Goal: Task Accomplishment & Management: Use online tool/utility

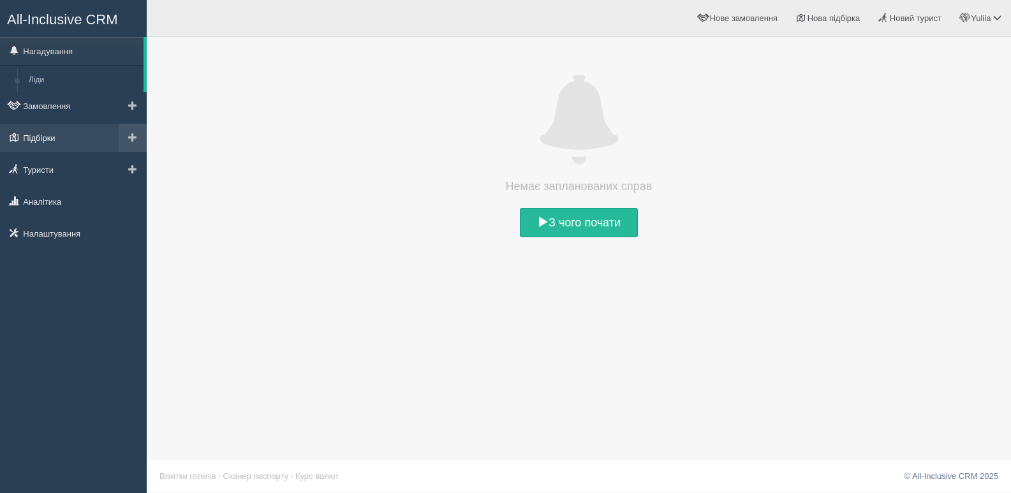
click at [38, 139] on link "Підбірки" at bounding box center [73, 138] width 147 height 28
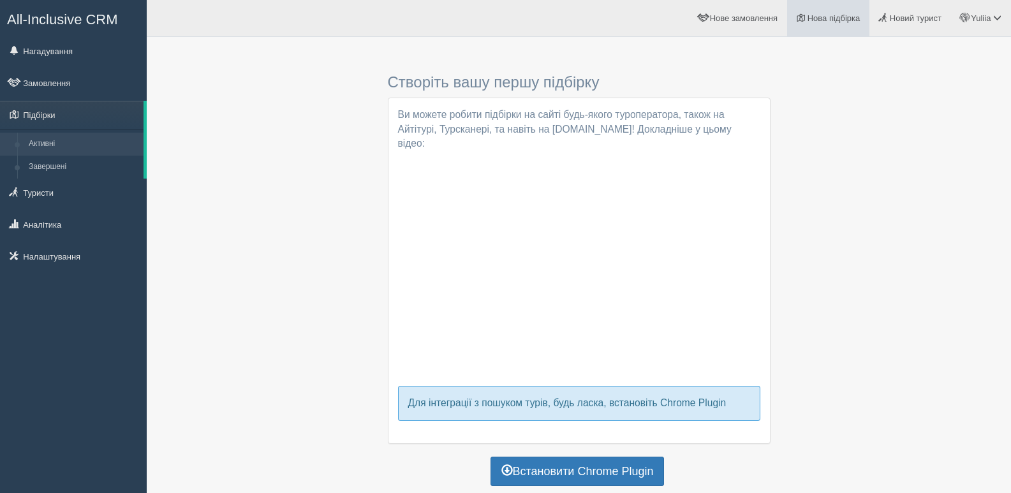
click at [828, 15] on span "Нова підбірка" at bounding box center [834, 18] width 53 height 10
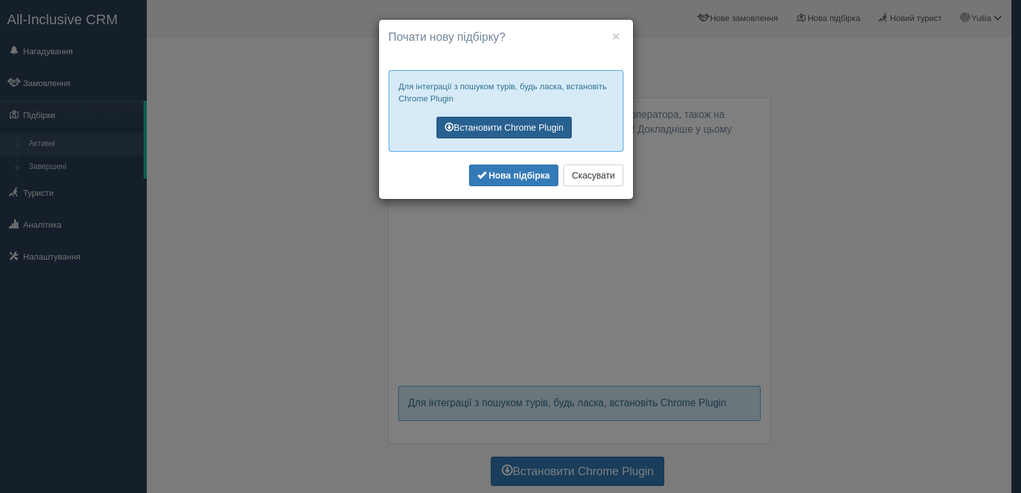
click at [493, 125] on link "Встановити Chrome Plugin" at bounding box center [503, 128] width 135 height 22
click at [614, 33] on button "×" at bounding box center [616, 35] width 8 height 13
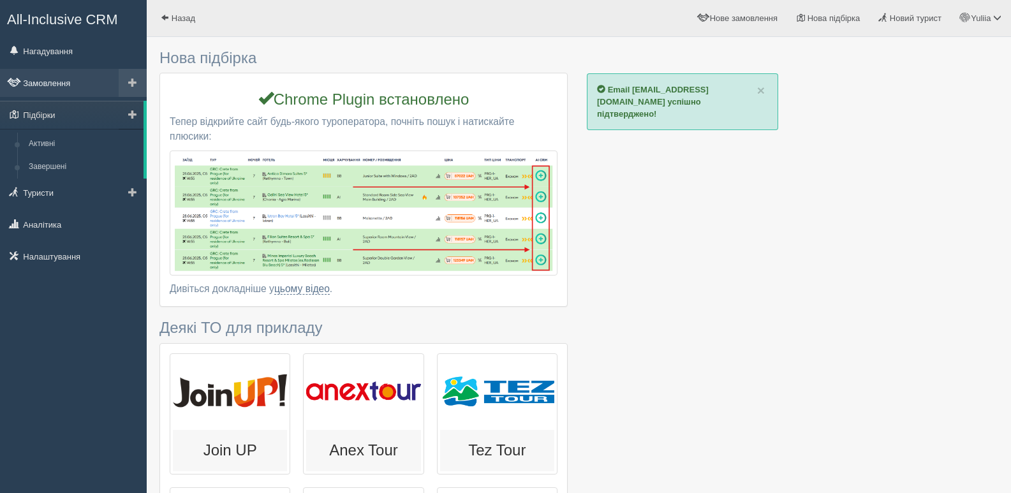
click at [55, 87] on link "Замовлення" at bounding box center [73, 83] width 147 height 28
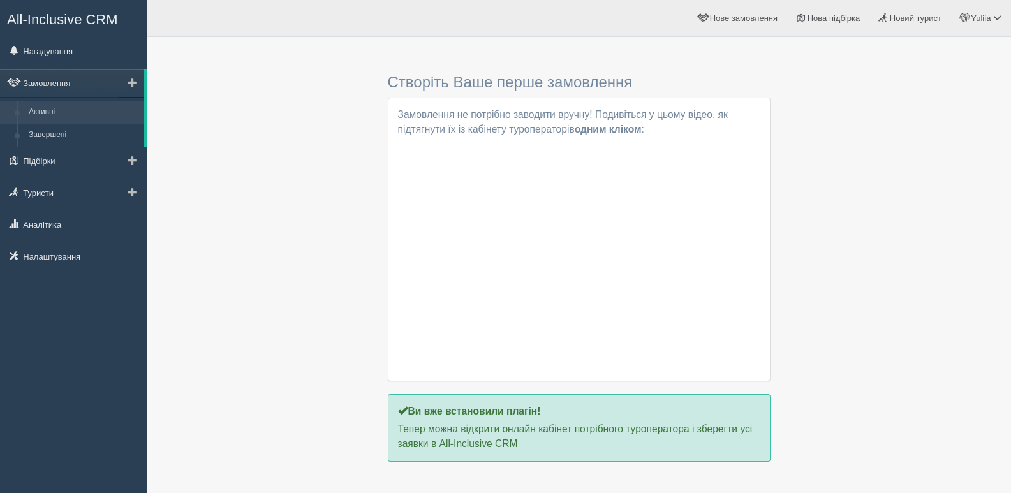
click at [49, 112] on link "Активні" at bounding box center [83, 112] width 121 height 23
click at [50, 133] on link "Завершені" at bounding box center [83, 135] width 121 height 23
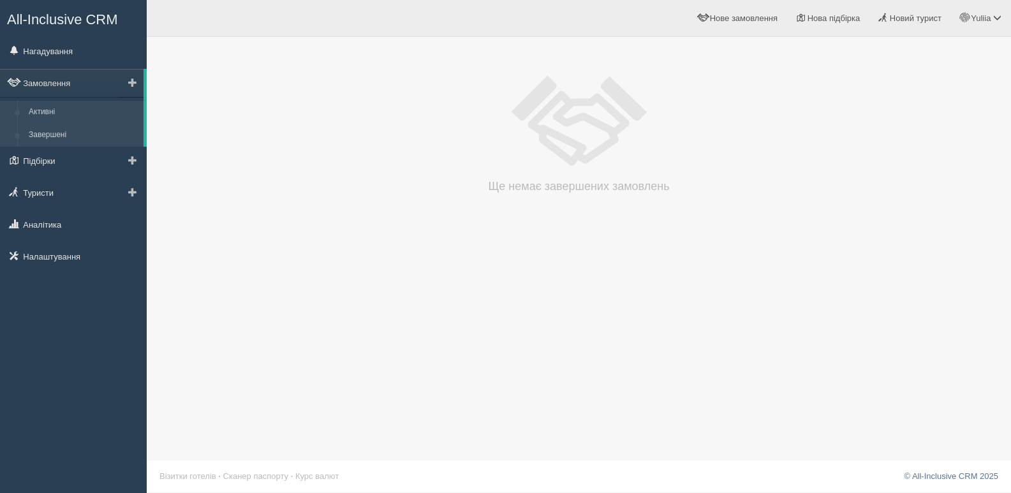
click at [50, 110] on link "Активні" at bounding box center [83, 112] width 121 height 23
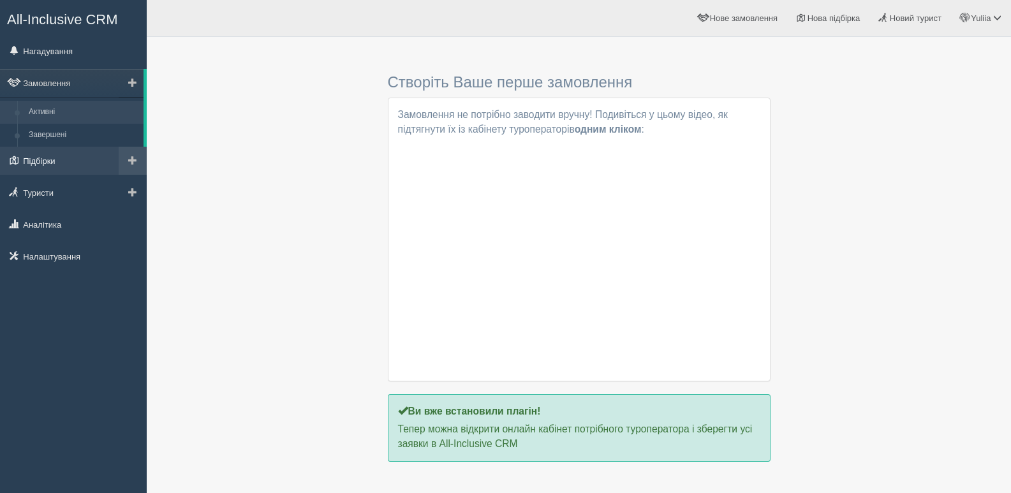
click at [48, 159] on link "Підбірки" at bounding box center [73, 161] width 147 height 28
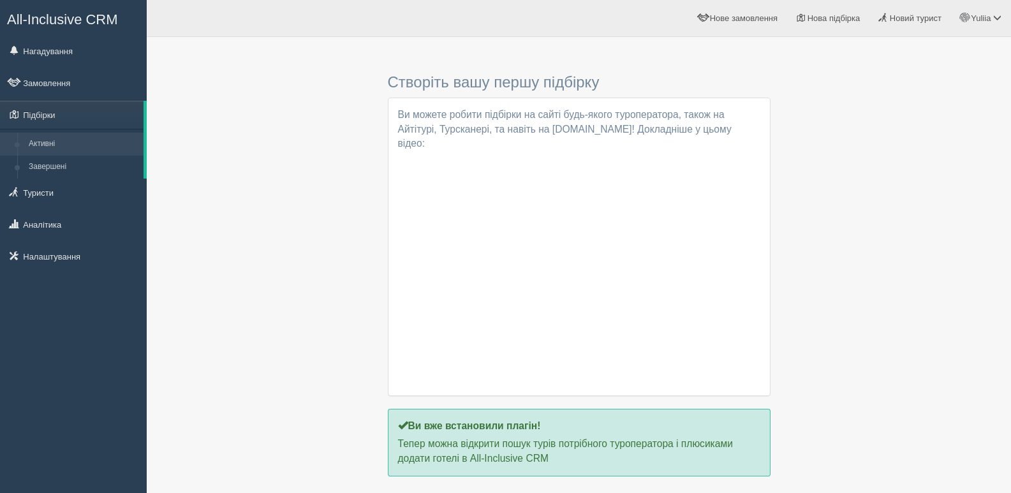
click at [457, 88] on h3 "Створіть вашу першу підбірку" at bounding box center [579, 82] width 383 height 17
click at [437, 85] on h3 "Створіть вашу першу підбірку" at bounding box center [579, 82] width 383 height 17
click at [524, 75] on h3 "Створіть вашу першу підбірку" at bounding box center [579, 82] width 383 height 17
click at [568, 75] on h3 "Створіть вашу першу підбірку" at bounding box center [579, 82] width 383 height 17
click at [825, 20] on span "Нова підбірка" at bounding box center [834, 18] width 53 height 10
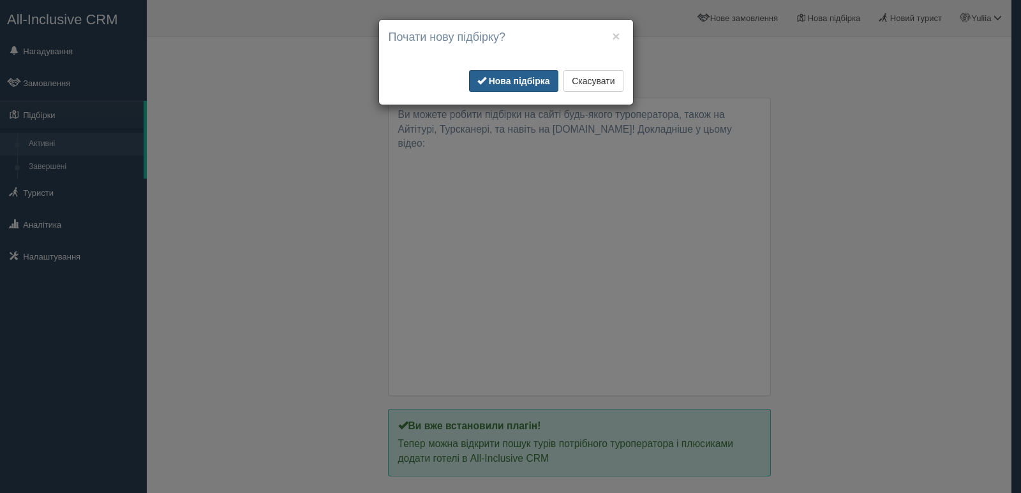
click at [509, 78] on b "Нова підбірка" at bounding box center [519, 81] width 61 height 10
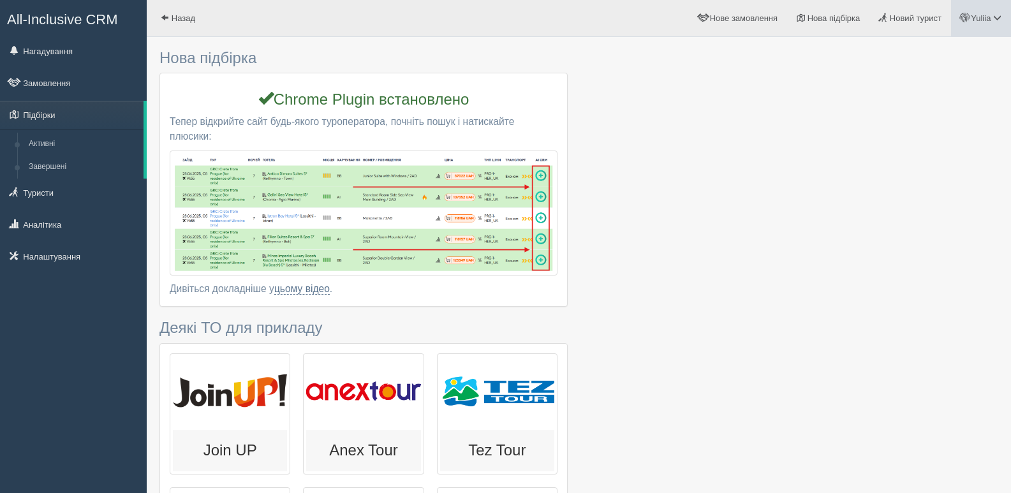
click at [998, 20] on span at bounding box center [997, 17] width 8 height 8
click at [140, 80] on link at bounding box center [133, 83] width 28 height 28
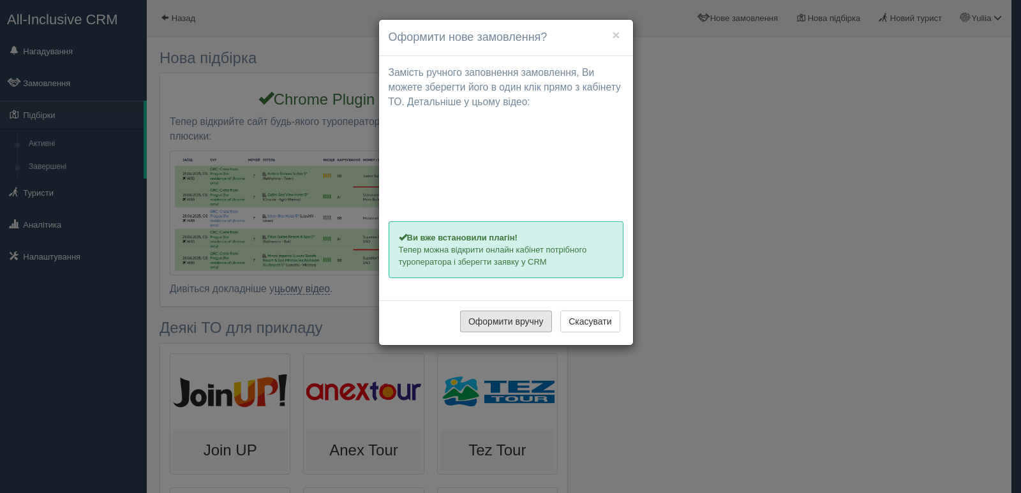
click at [494, 325] on button "Оформити вручну" at bounding box center [506, 322] width 92 height 22
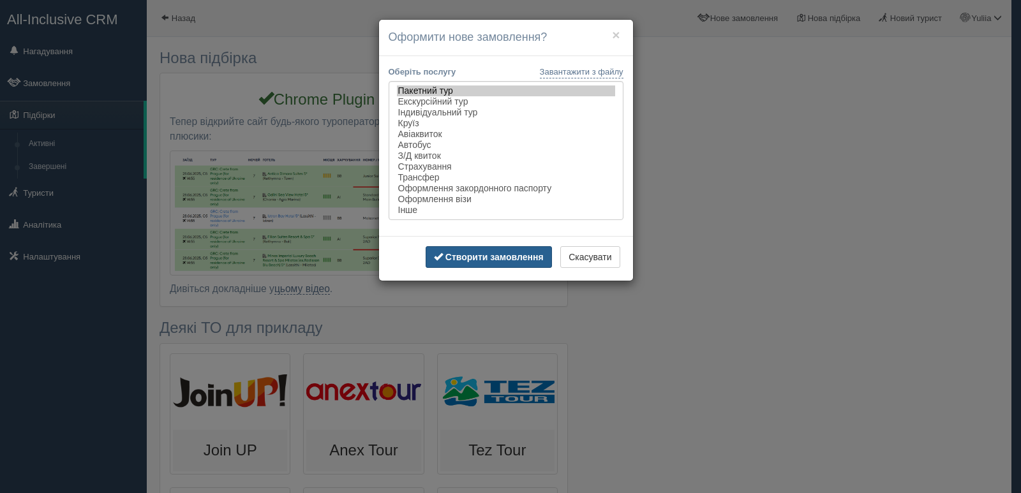
click at [489, 261] on b "Створити замовлення" at bounding box center [494, 257] width 98 height 10
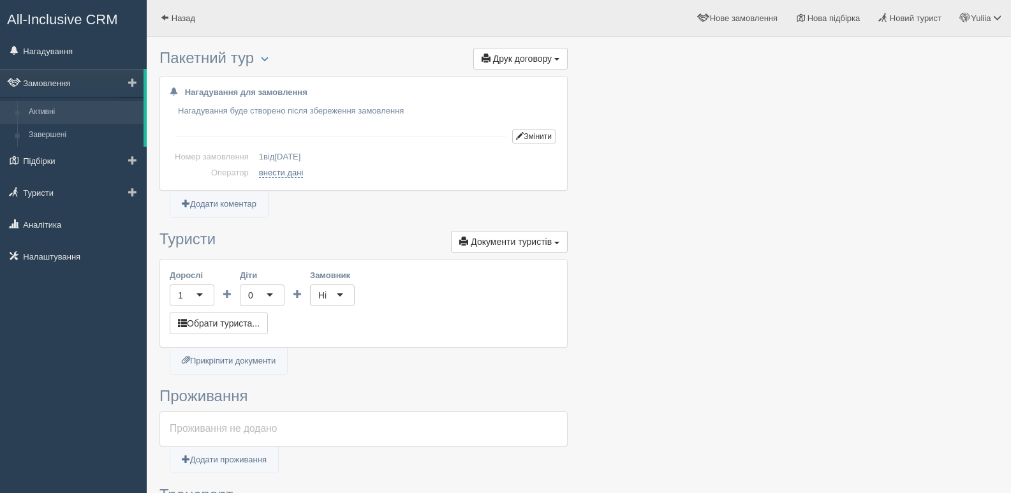
click at [87, 106] on link "Активні" at bounding box center [83, 112] width 121 height 23
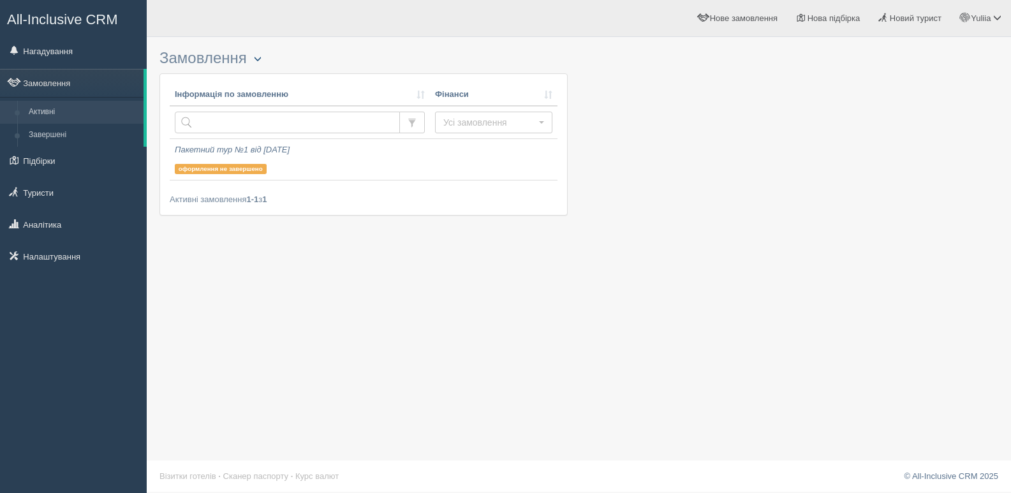
click at [260, 60] on span "button" at bounding box center [258, 59] width 8 height 8
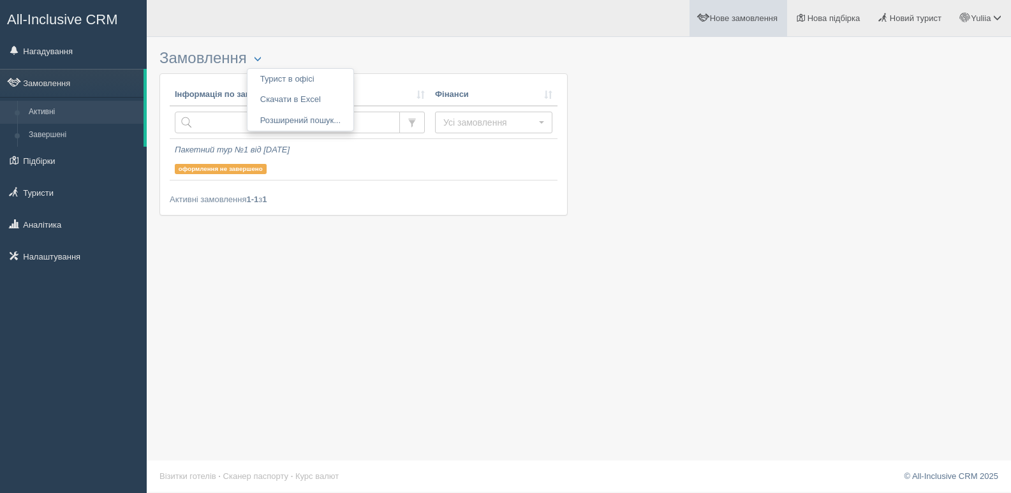
click at [748, 21] on span "Нове замовлення" at bounding box center [744, 18] width 68 height 10
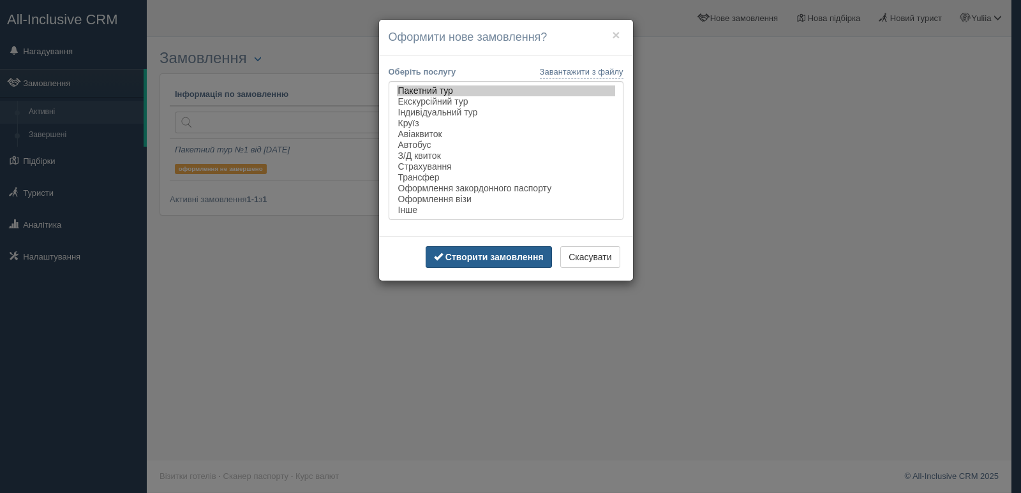
click at [463, 267] on button "Створити замовлення" at bounding box center [489, 257] width 126 height 22
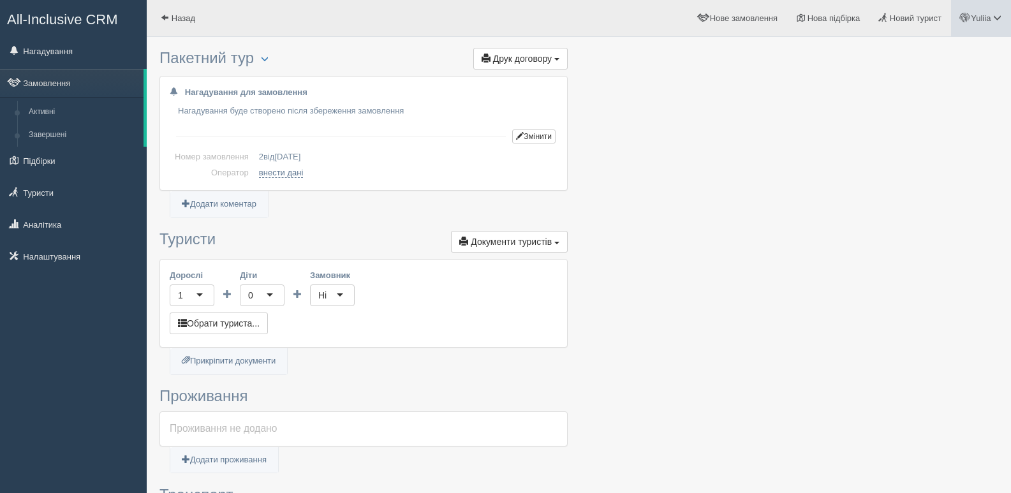
click at [986, 20] on span "Yuliia" at bounding box center [981, 18] width 20 height 10
